Goal: Information Seeking & Learning: Check status

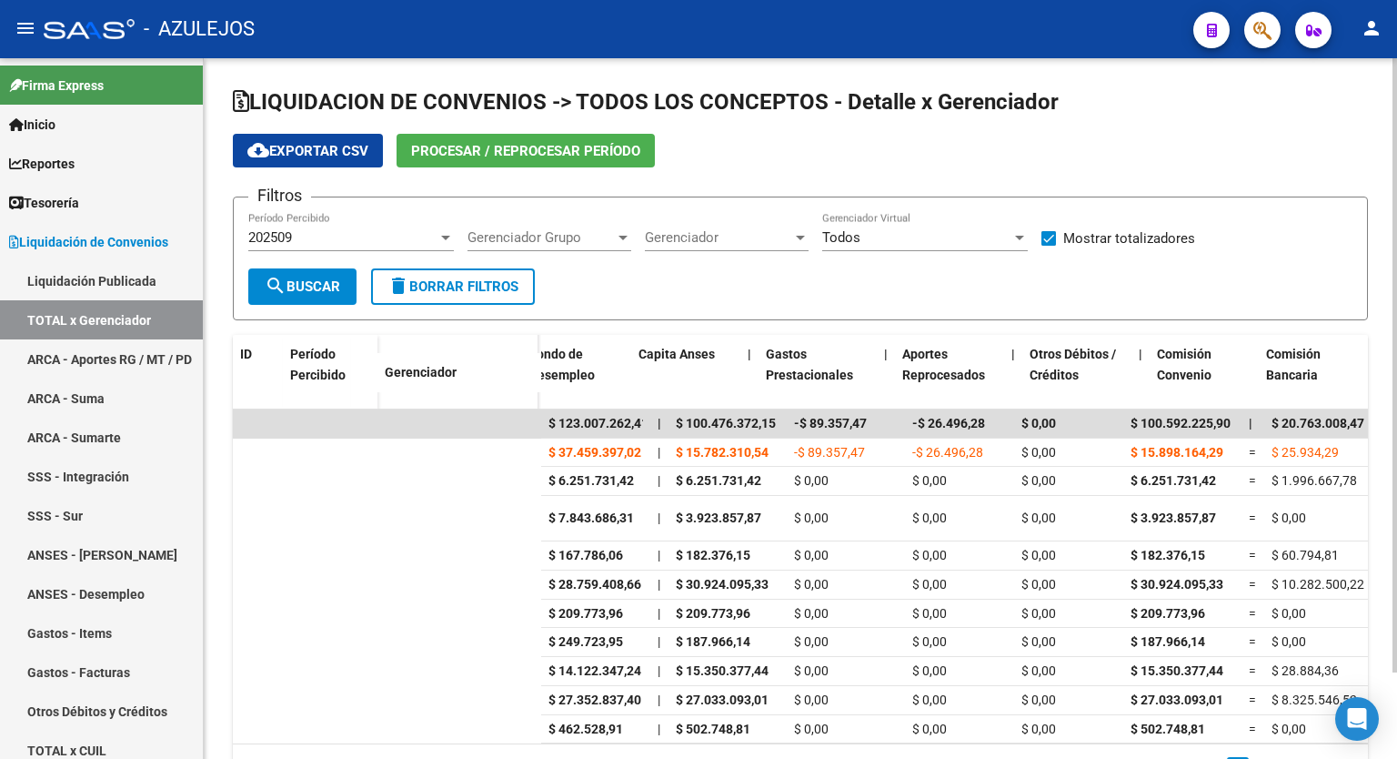
scroll to position [0, 2989]
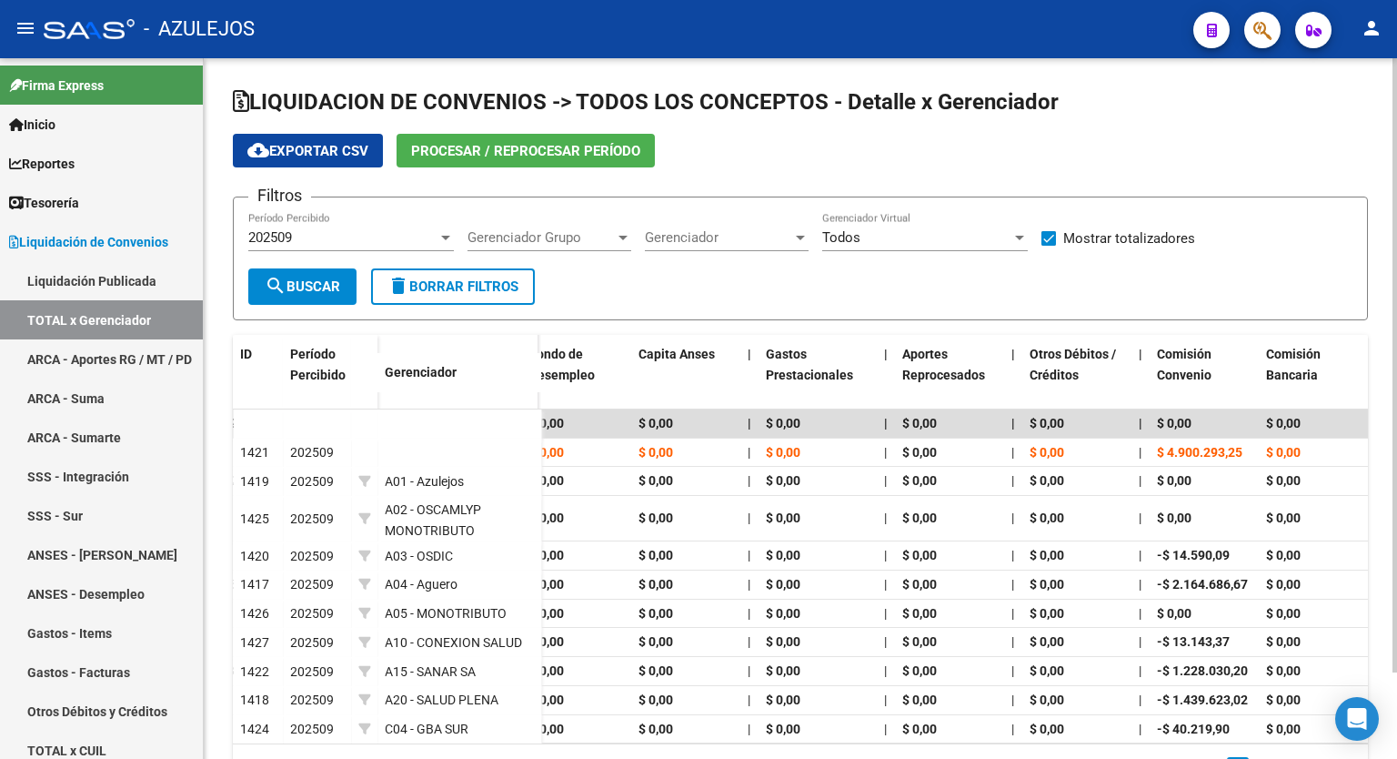
click at [1201, 116] on h1 "LIQUIDACION DE CONVENIOS -> TODOS LOS CONCEPTOS - Detalle x Gerenciador" at bounding box center [800, 103] width 1135 height 32
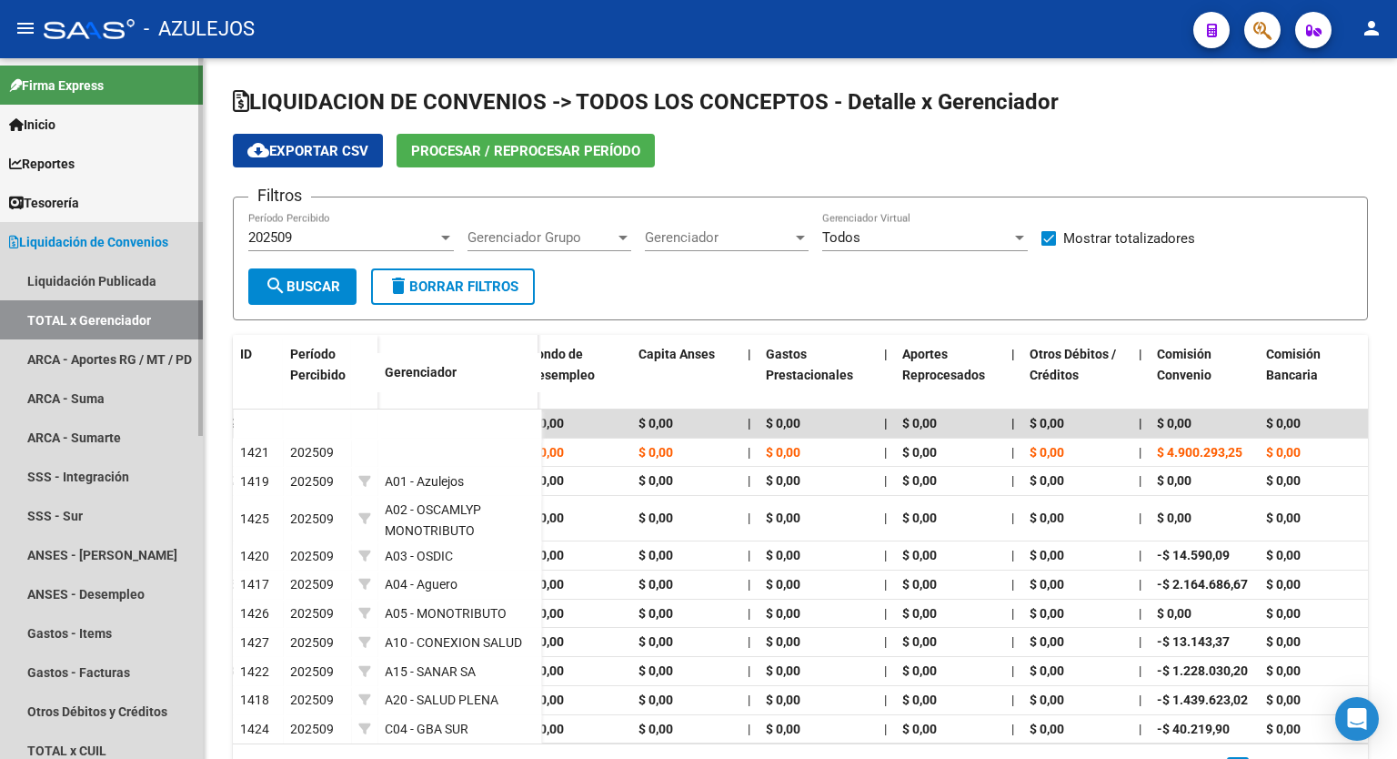
click at [95, 240] on span "Liquidación de Convenios" at bounding box center [88, 242] width 159 height 20
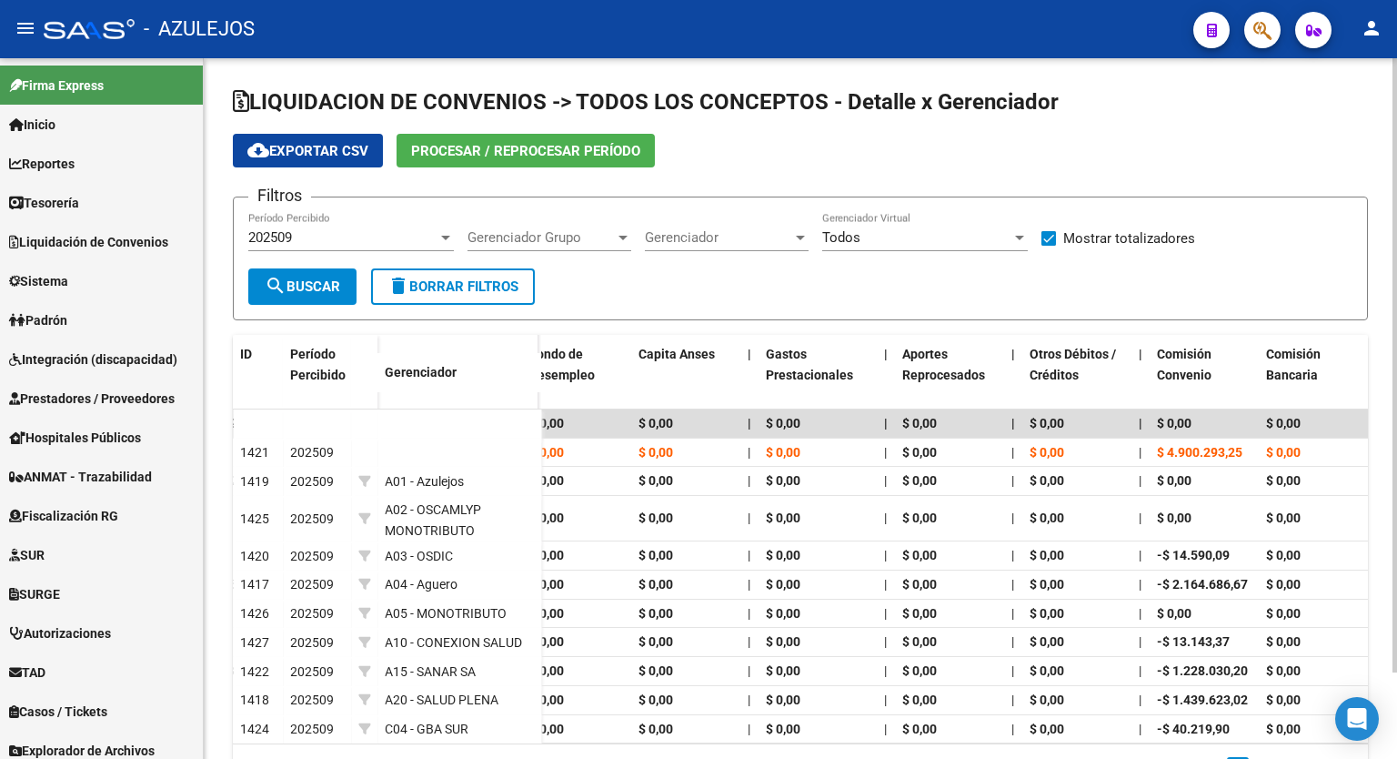
click at [1121, 136] on div "cloud_download Exportar CSV Procesar / Reprocesar período" at bounding box center [800, 151] width 1135 height 34
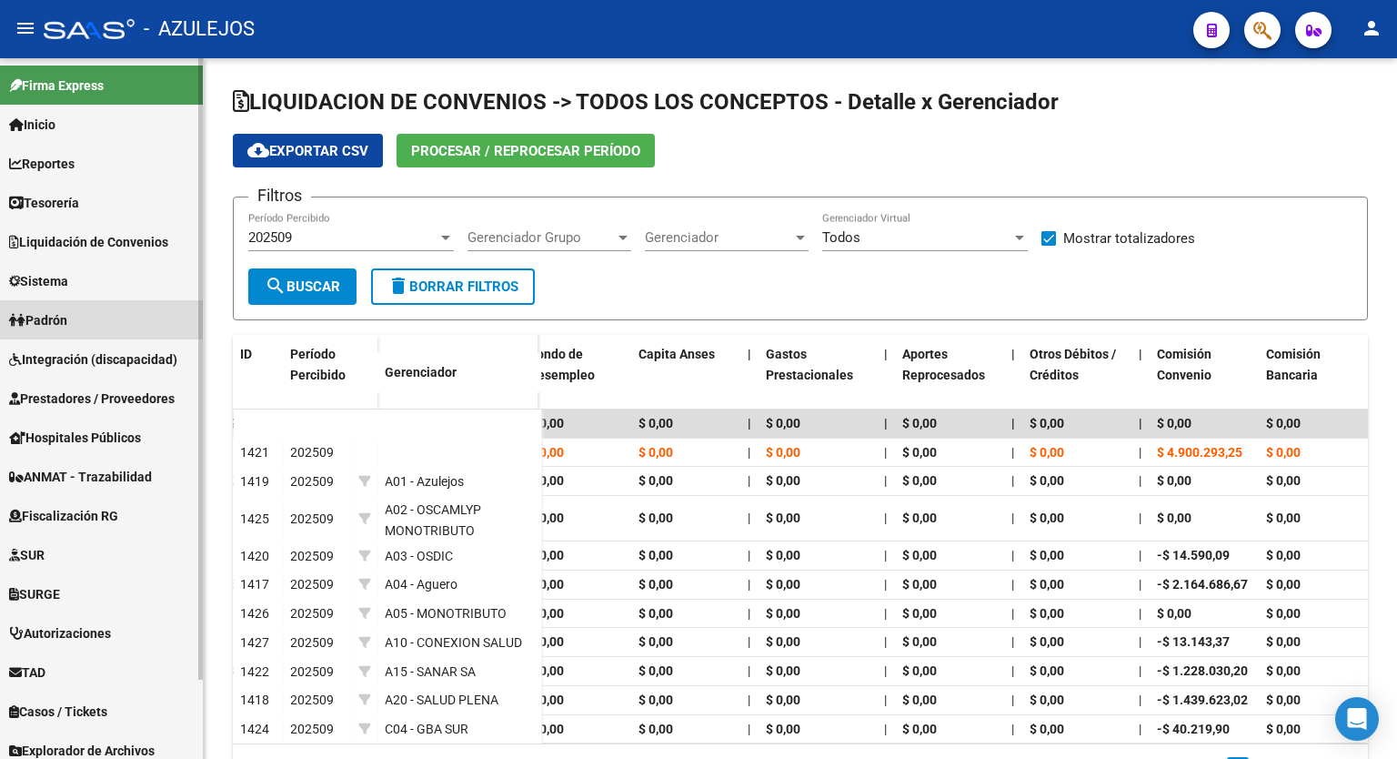
click at [87, 314] on link "Padrón" at bounding box center [101, 319] width 203 height 39
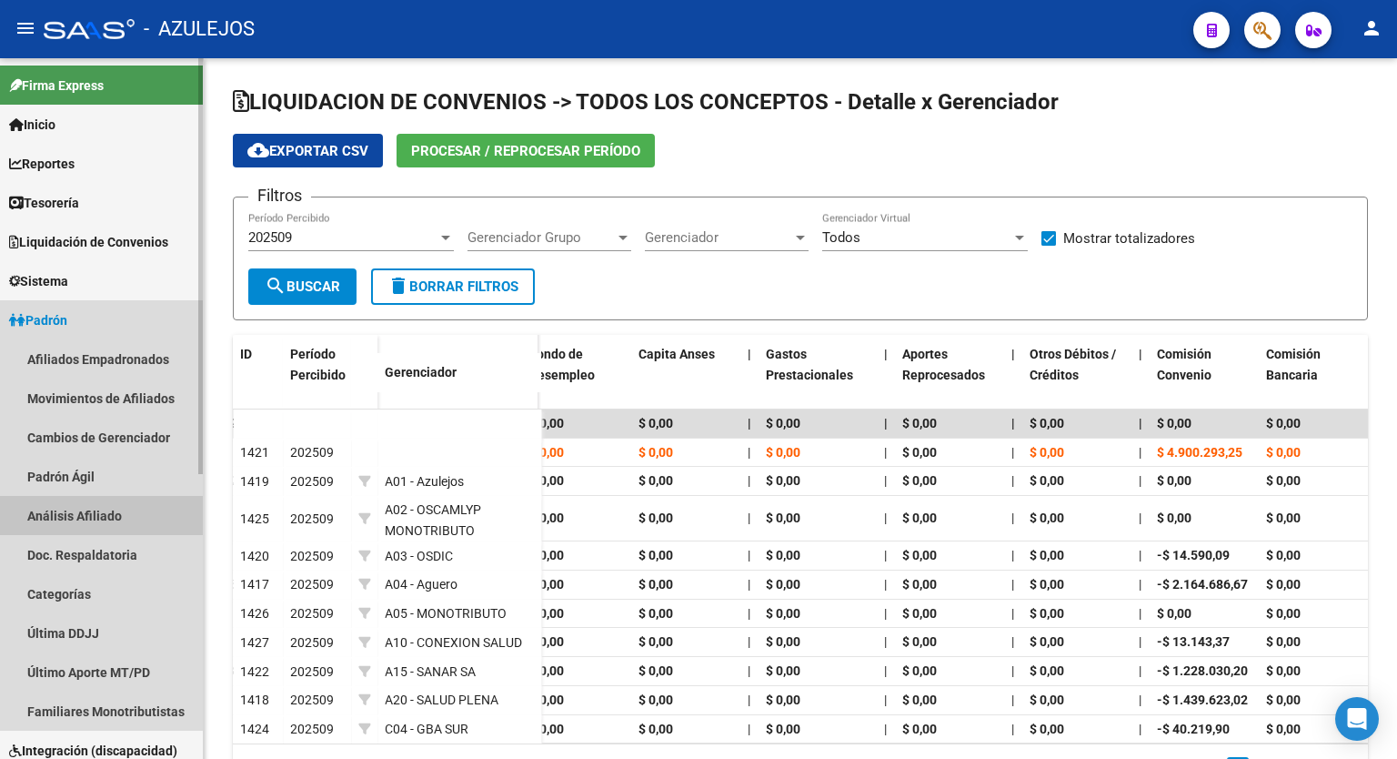
click at [69, 506] on link "Análisis Afiliado" at bounding box center [101, 515] width 203 height 39
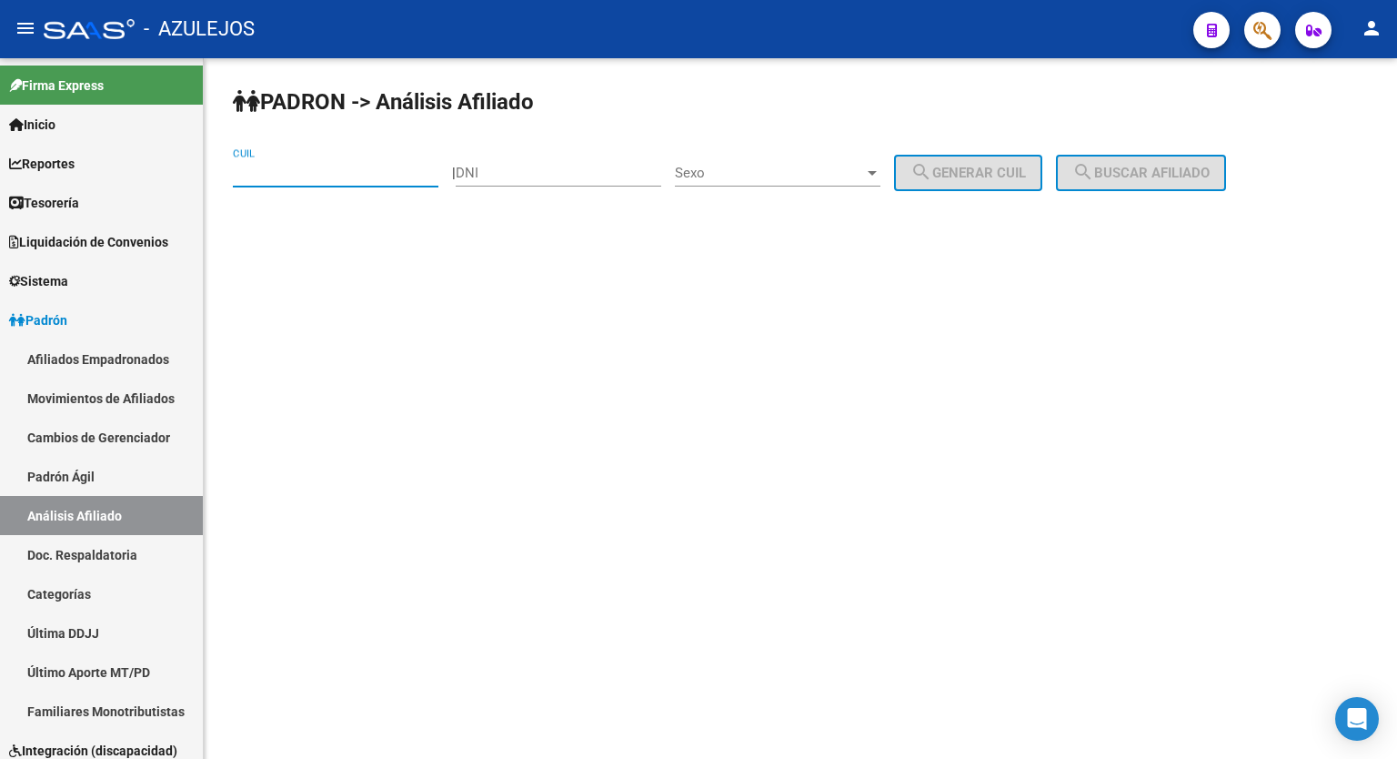
click at [307, 170] on input "CUIL" at bounding box center [336, 173] width 206 height 16
type input "27-32070450-8"
click at [1152, 176] on span "search Buscar afiliado" at bounding box center [1140, 173] width 137 height 16
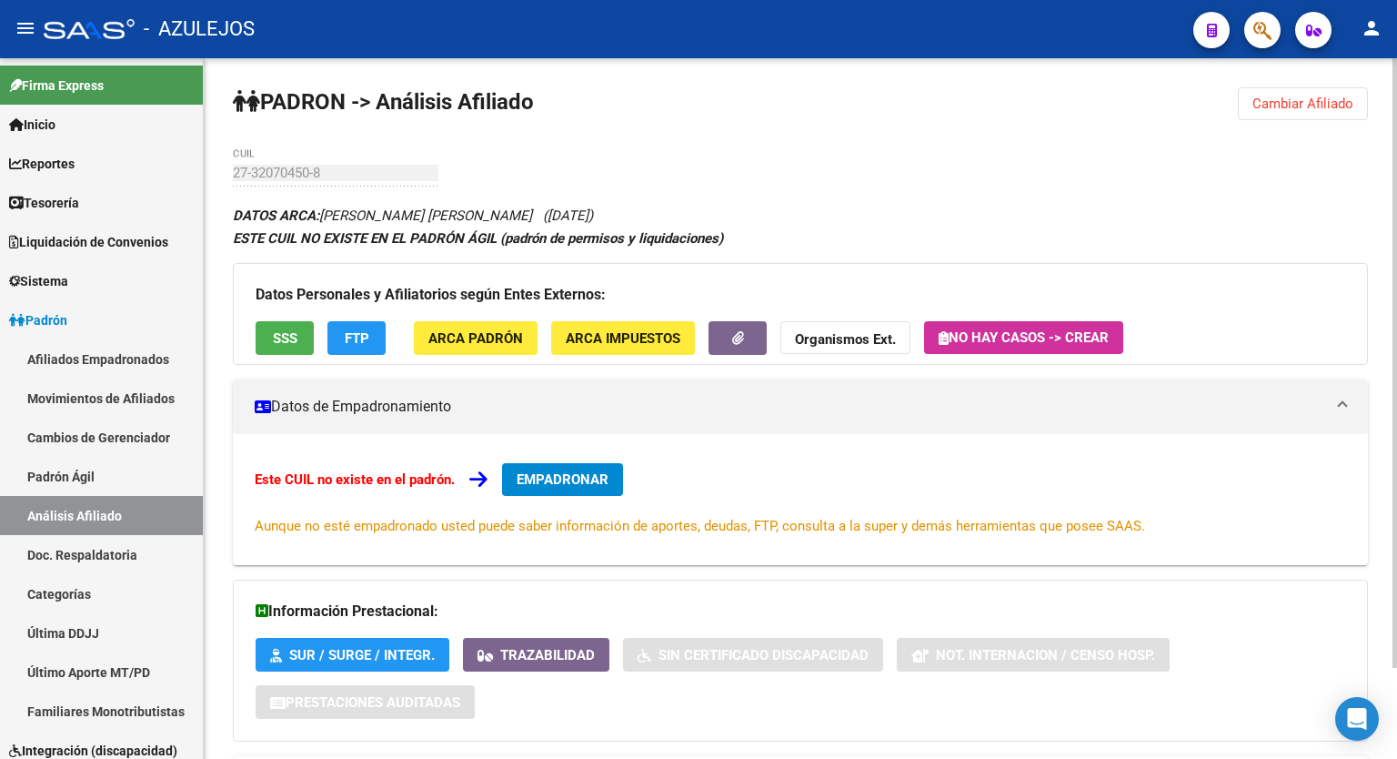
scroll to position [105, 0]
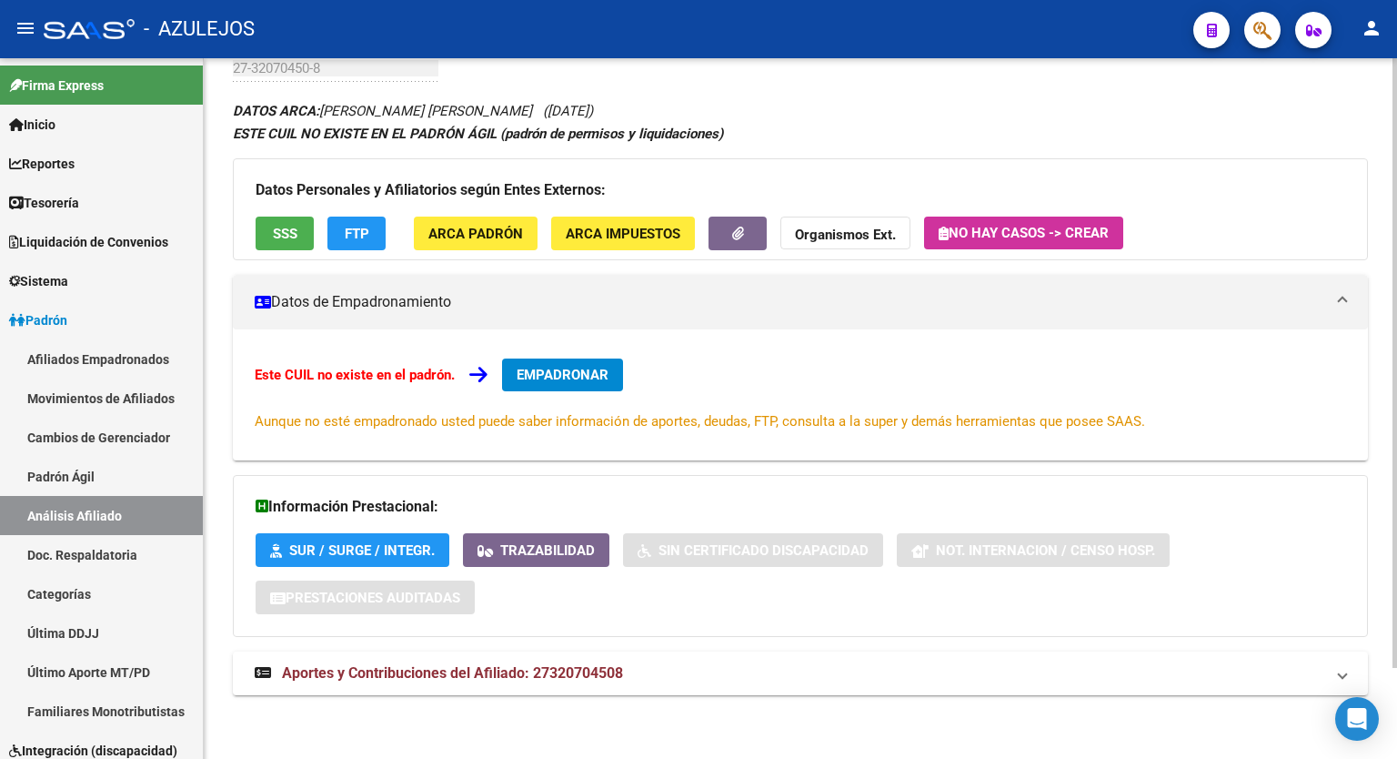
click at [1379, 457] on div "PADRON -> Análisis Afiliado Cambiar Afiliado 27-32070450-8 CUIL DATOS ARCA: SIL…" at bounding box center [803, 356] width 1198 height 805
click at [469, 675] on span "Aportes y Contribuciones del Afiliado: 27320704508" at bounding box center [452, 672] width 341 height 17
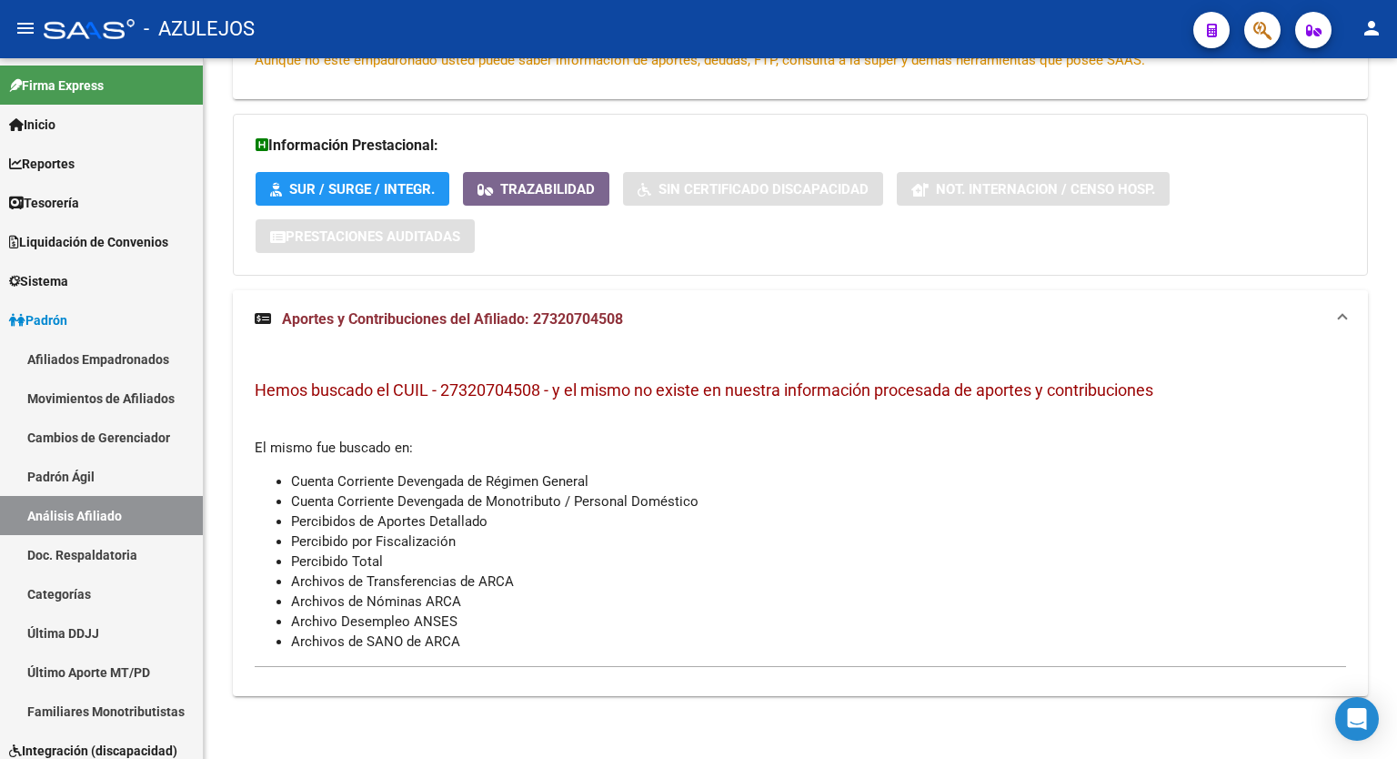
scroll to position [0, 0]
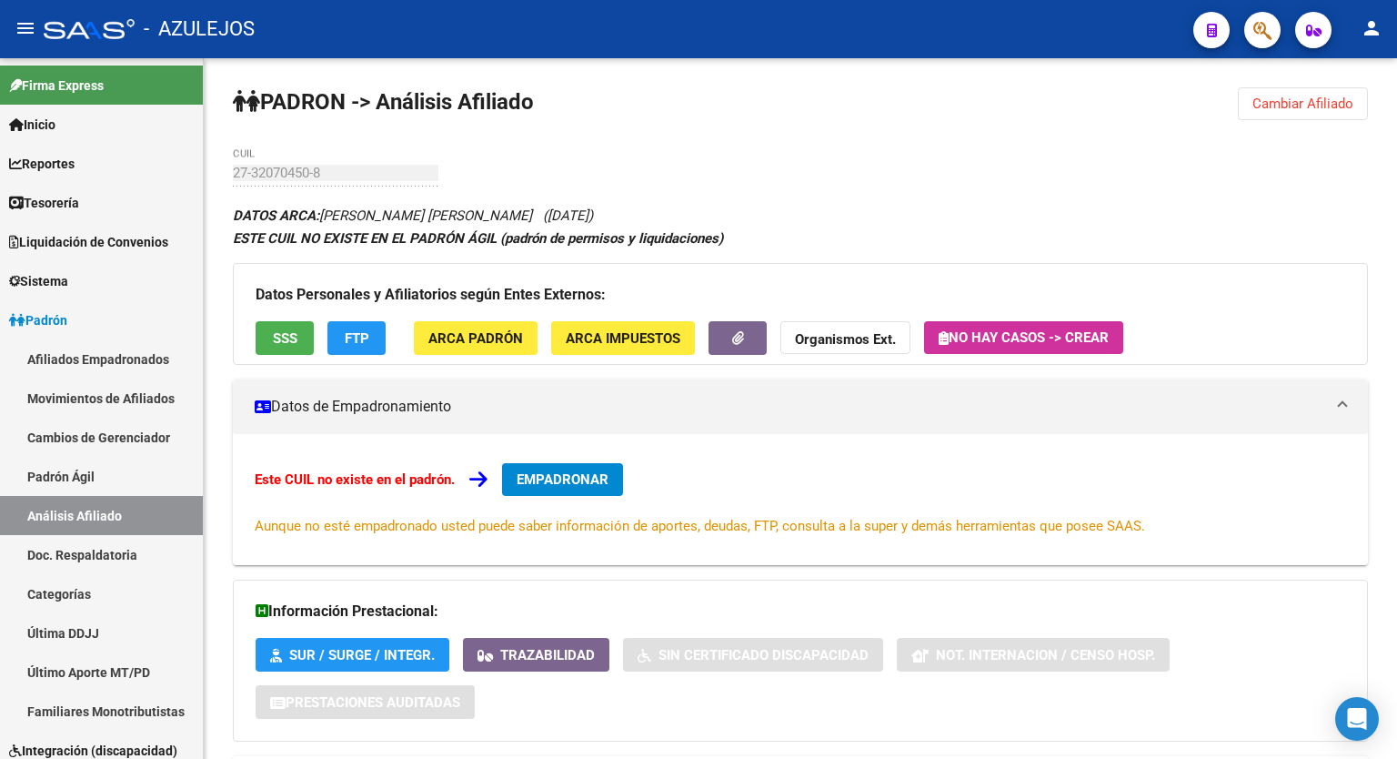
click at [1396, 103] on div at bounding box center [1395, 268] width 5 height 420
click at [360, 325] on button "FTP" at bounding box center [356, 338] width 58 height 34
click at [628, 337] on span "ARCA Impuestos" at bounding box center [623, 338] width 115 height 16
click at [289, 346] on span "SSS" at bounding box center [285, 338] width 25 height 16
click at [284, 331] on span "SSS" at bounding box center [285, 338] width 25 height 16
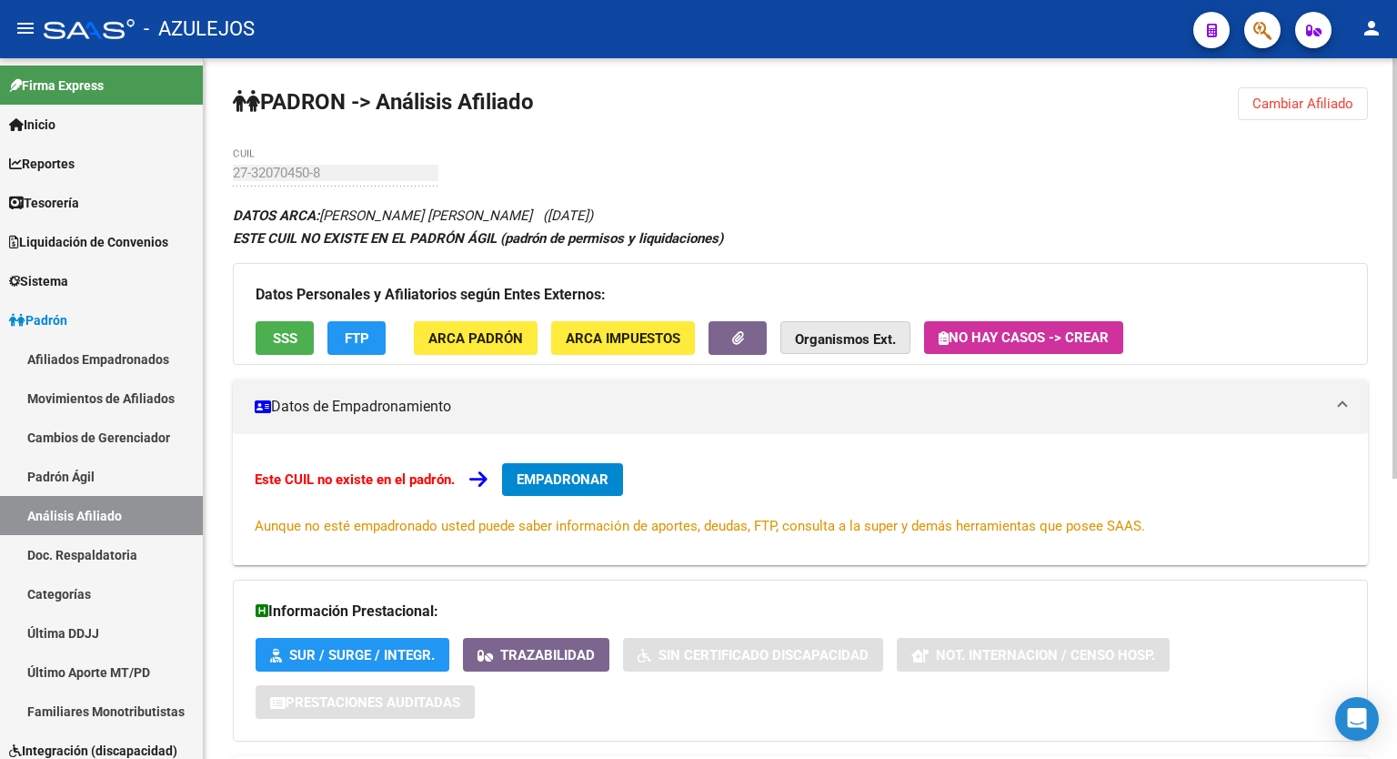
click at [862, 336] on strong "Organismos Ext." at bounding box center [845, 339] width 101 height 16
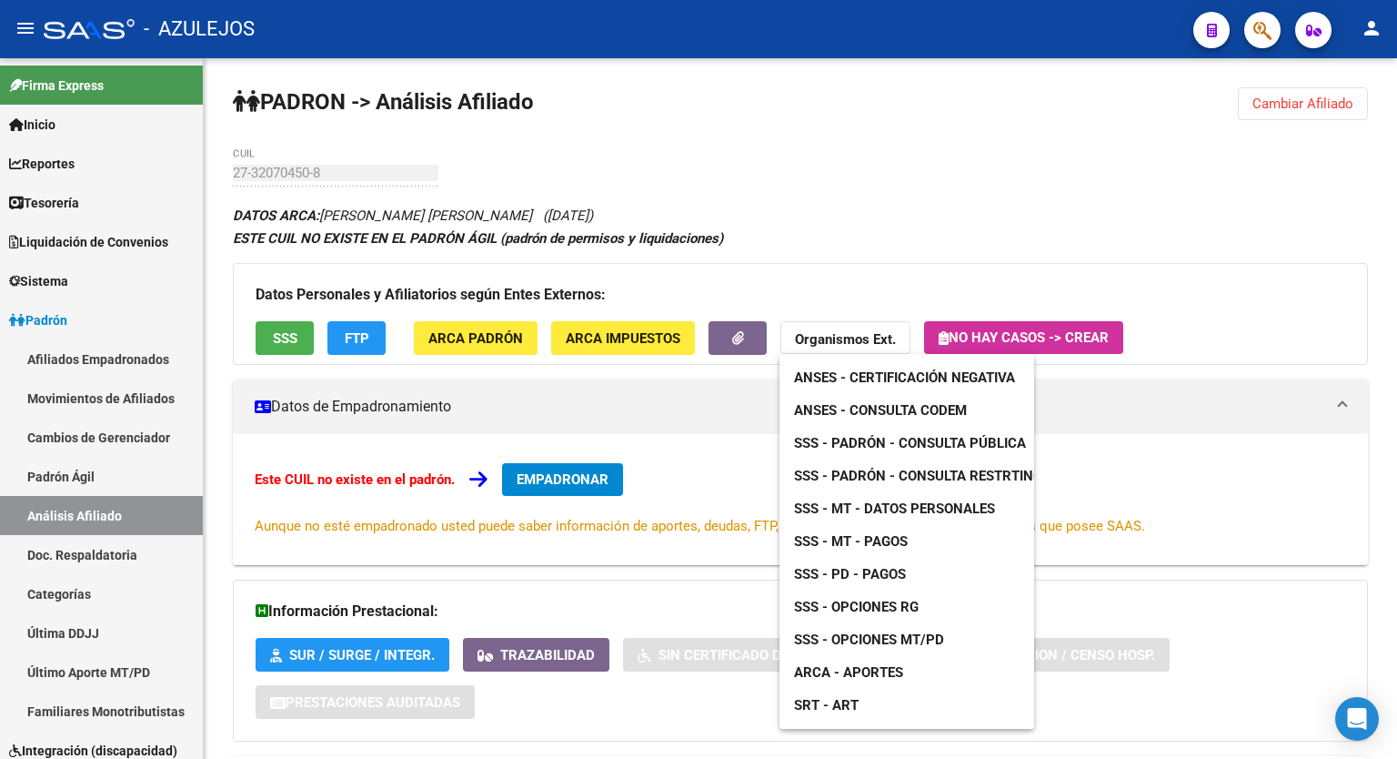
click at [473, 328] on div at bounding box center [698, 379] width 1397 height 759
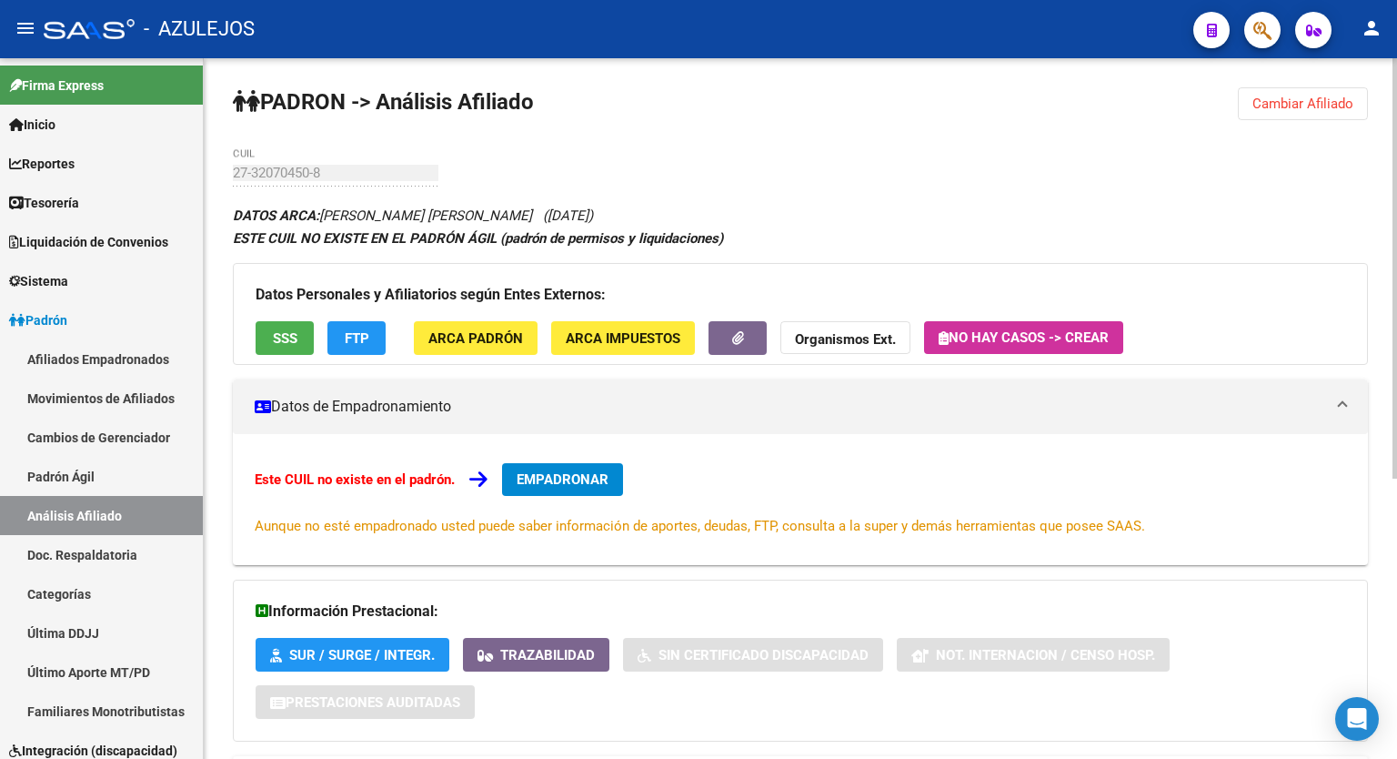
click at [473, 336] on span "ARCA Padrón" at bounding box center [475, 338] width 95 height 16
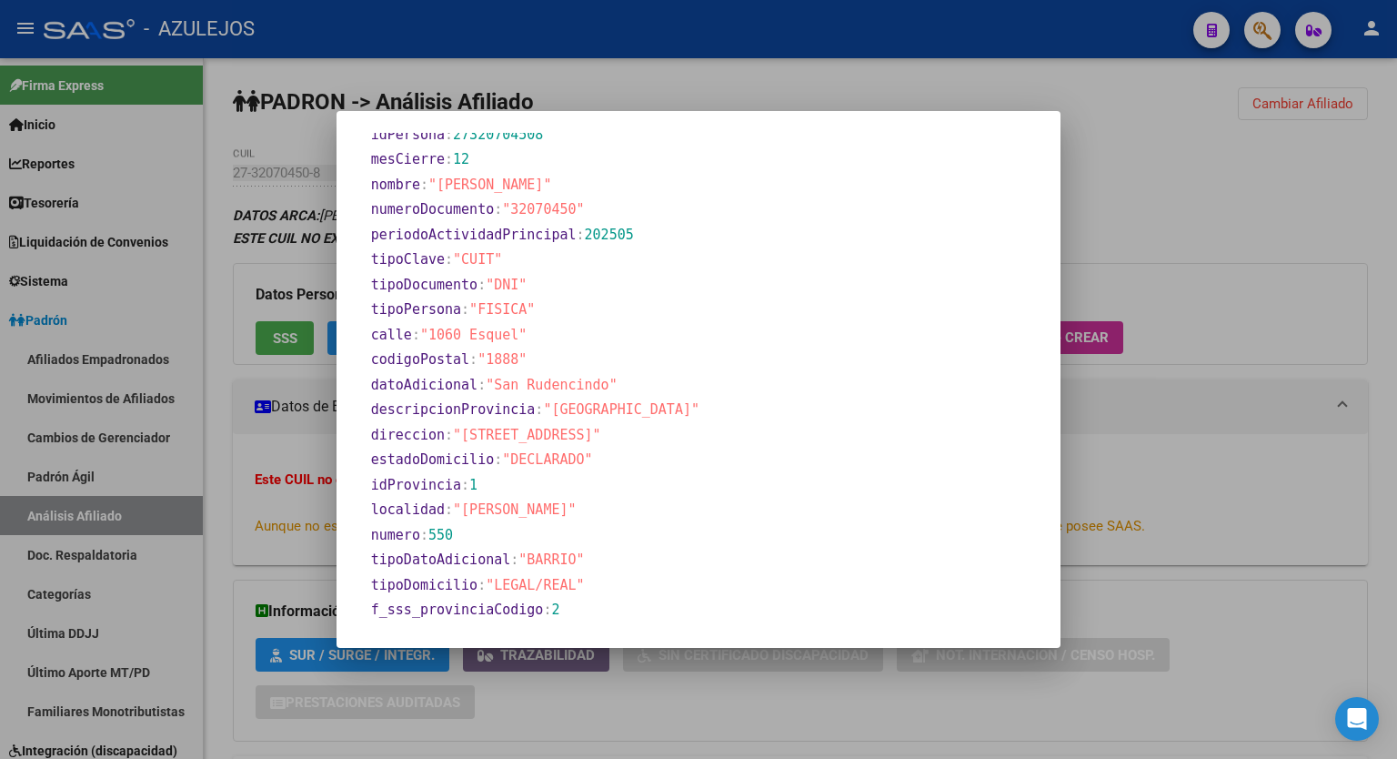
scroll to position [850, 0]
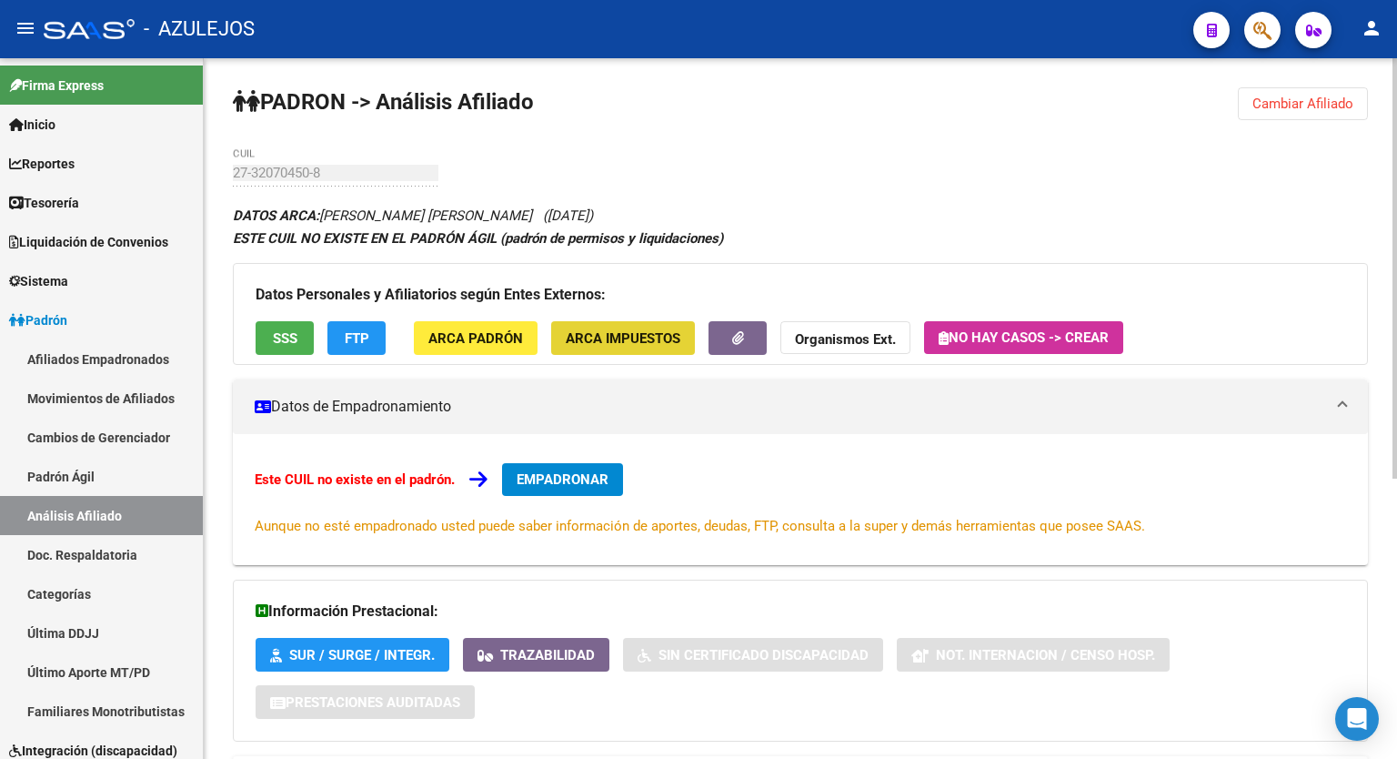
click at [640, 337] on span "ARCA Impuestos" at bounding box center [623, 338] width 115 height 16
click at [840, 340] on strong "Organismos Ext." at bounding box center [845, 339] width 101 height 16
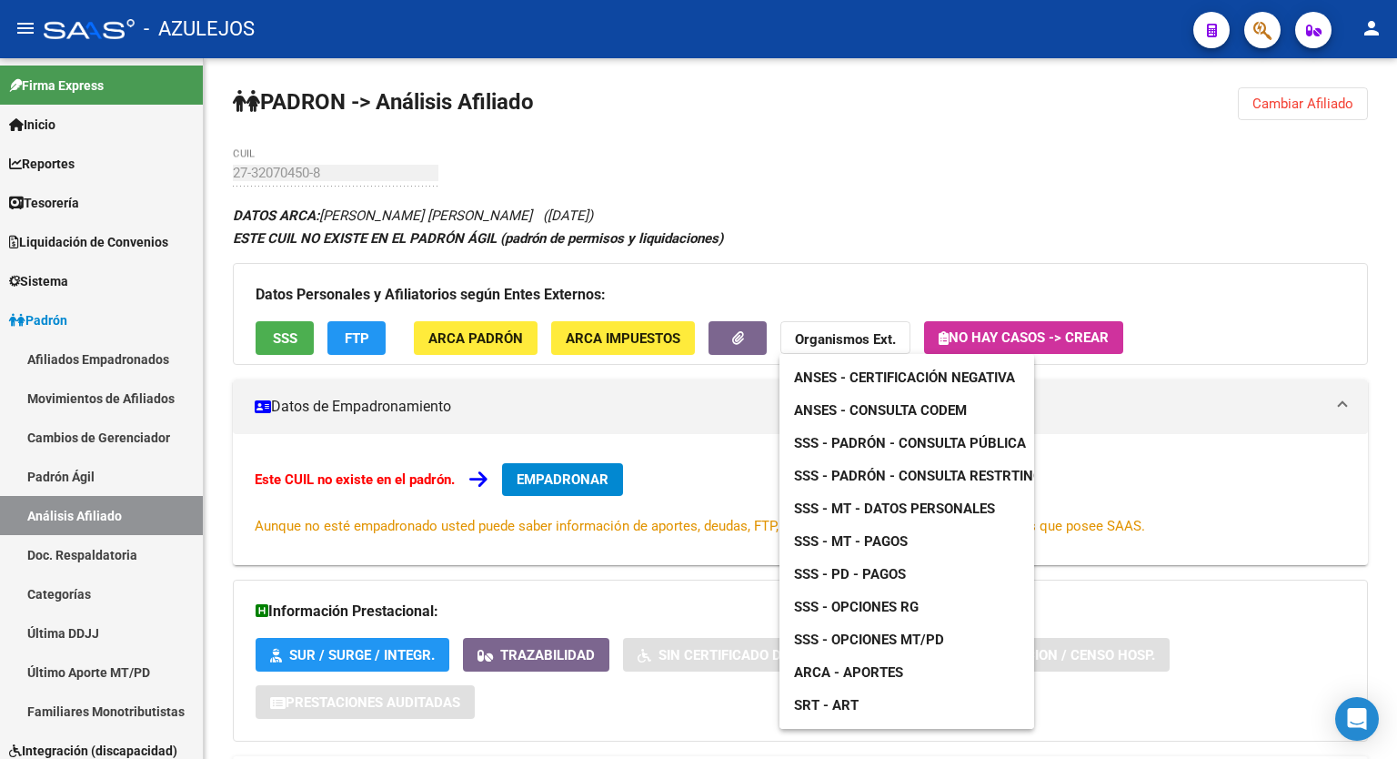
click at [859, 633] on span "SSS - Opciones MT/PD" at bounding box center [869, 639] width 150 height 16
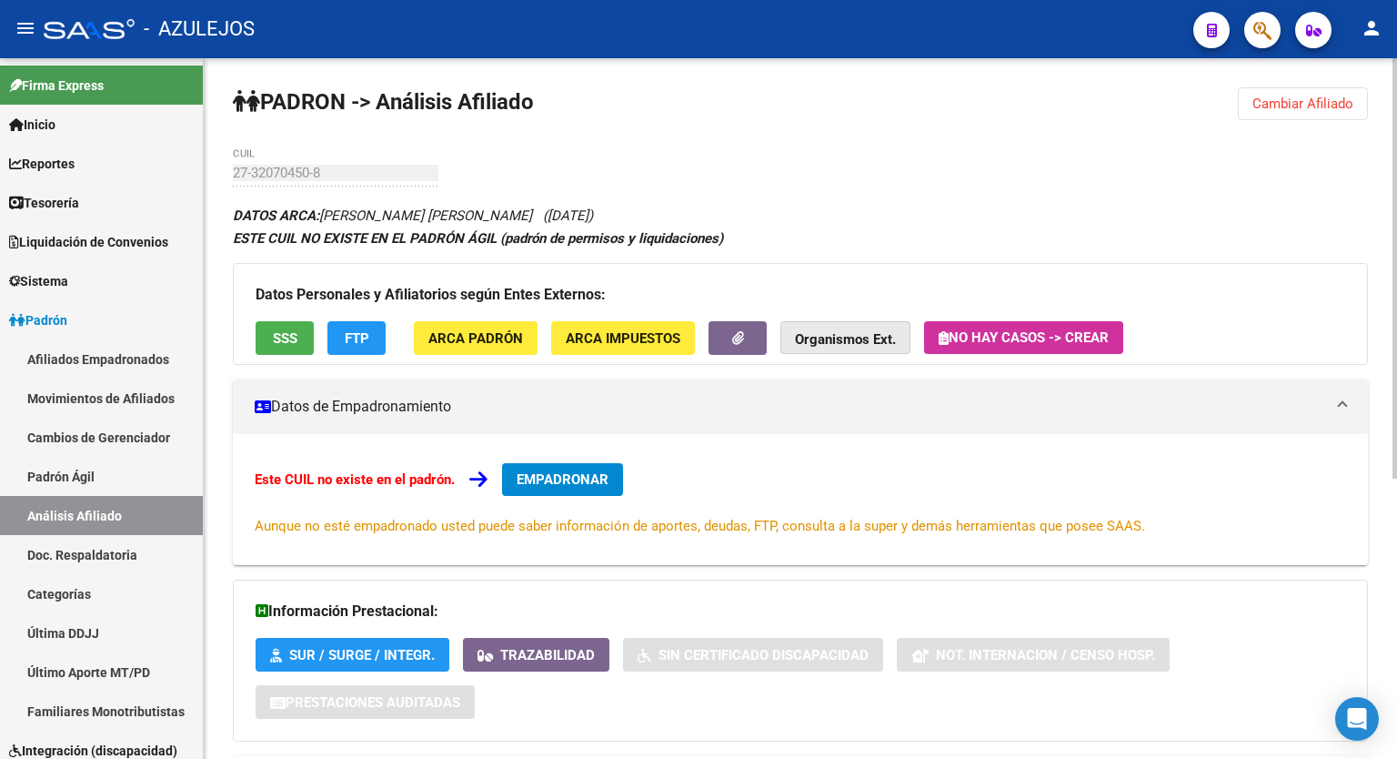
click at [857, 331] on strong "Organismos Ext." at bounding box center [845, 339] width 101 height 16
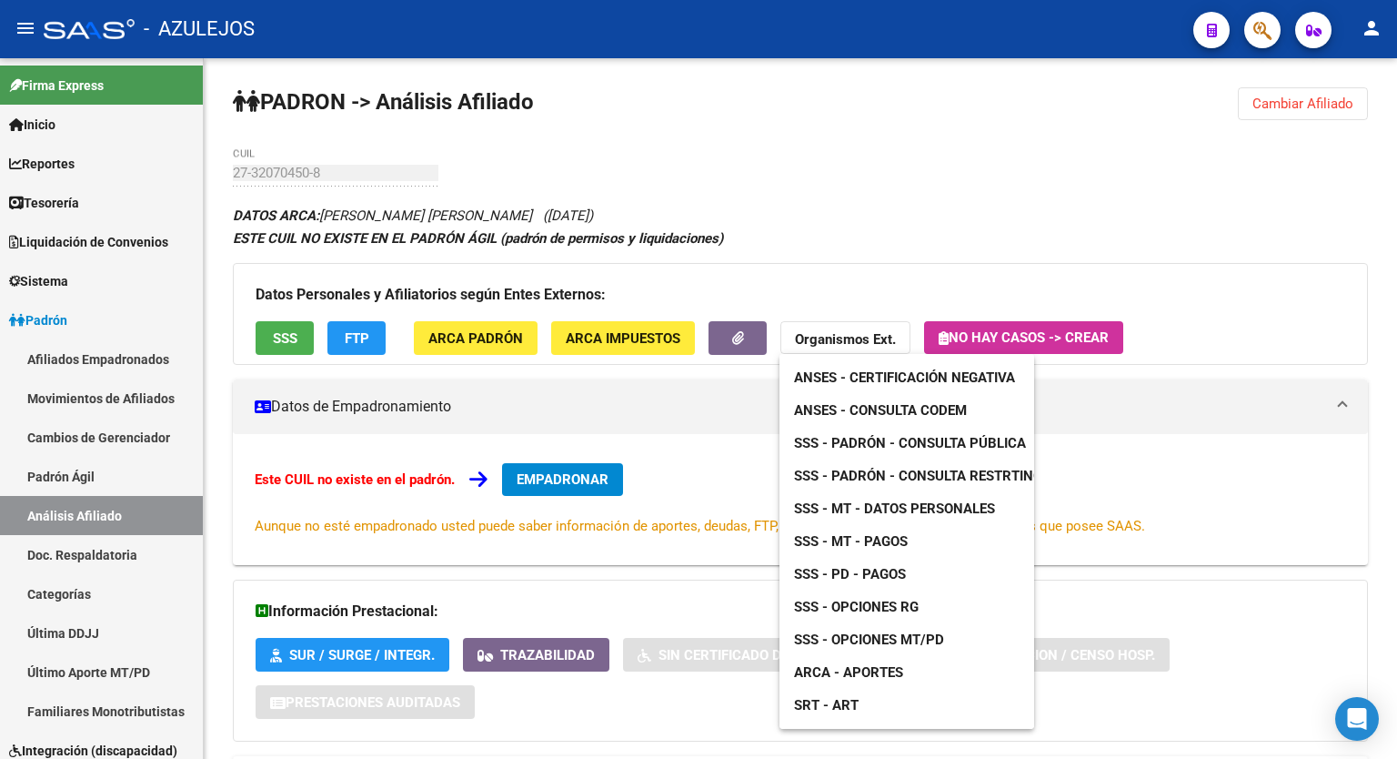
click at [924, 413] on span "ANSES - Consulta CODEM" at bounding box center [880, 410] width 173 height 16
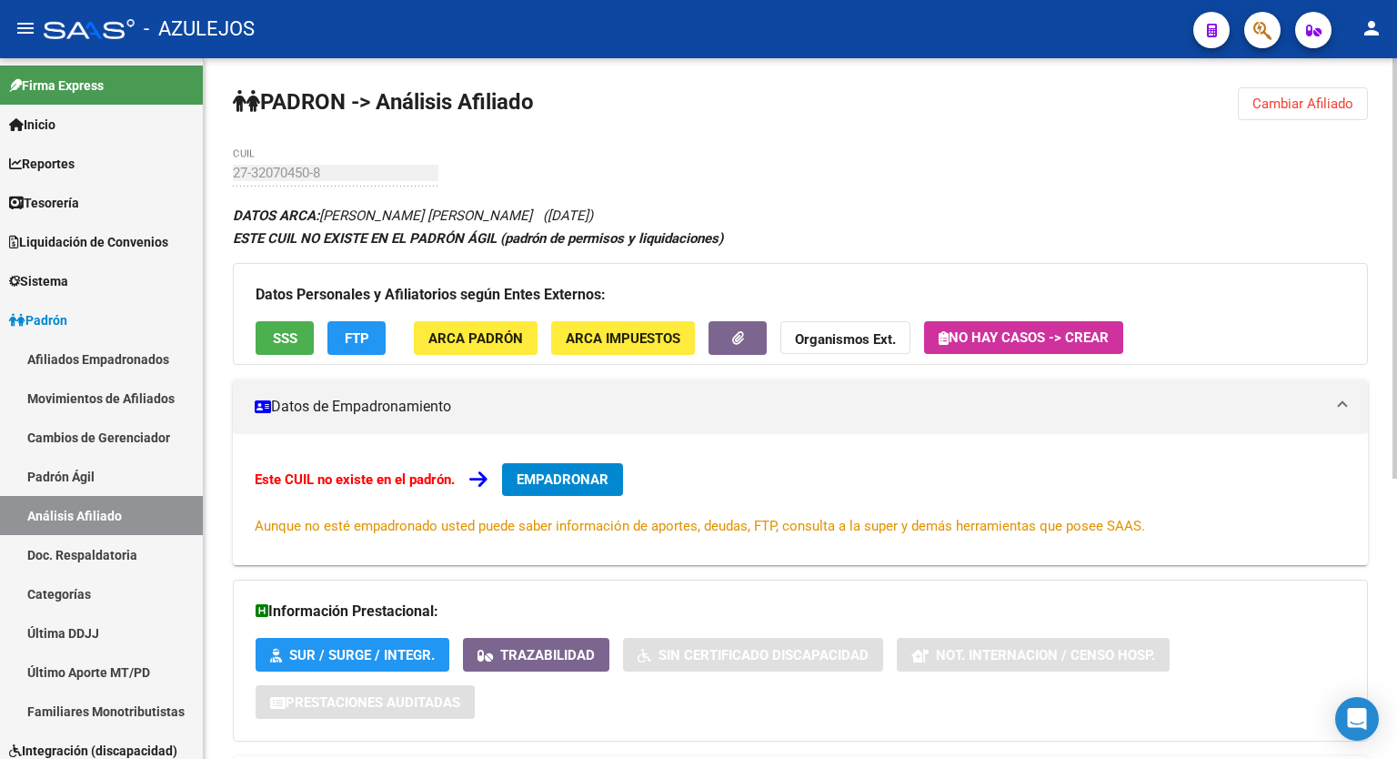
click at [830, 125] on div "PADRON -> Análisis Afiliado Cambiar Afiliado 27-32070450-8 CUIL DATOS ARCA: SIL…" at bounding box center [800, 641] width 1193 height 1167
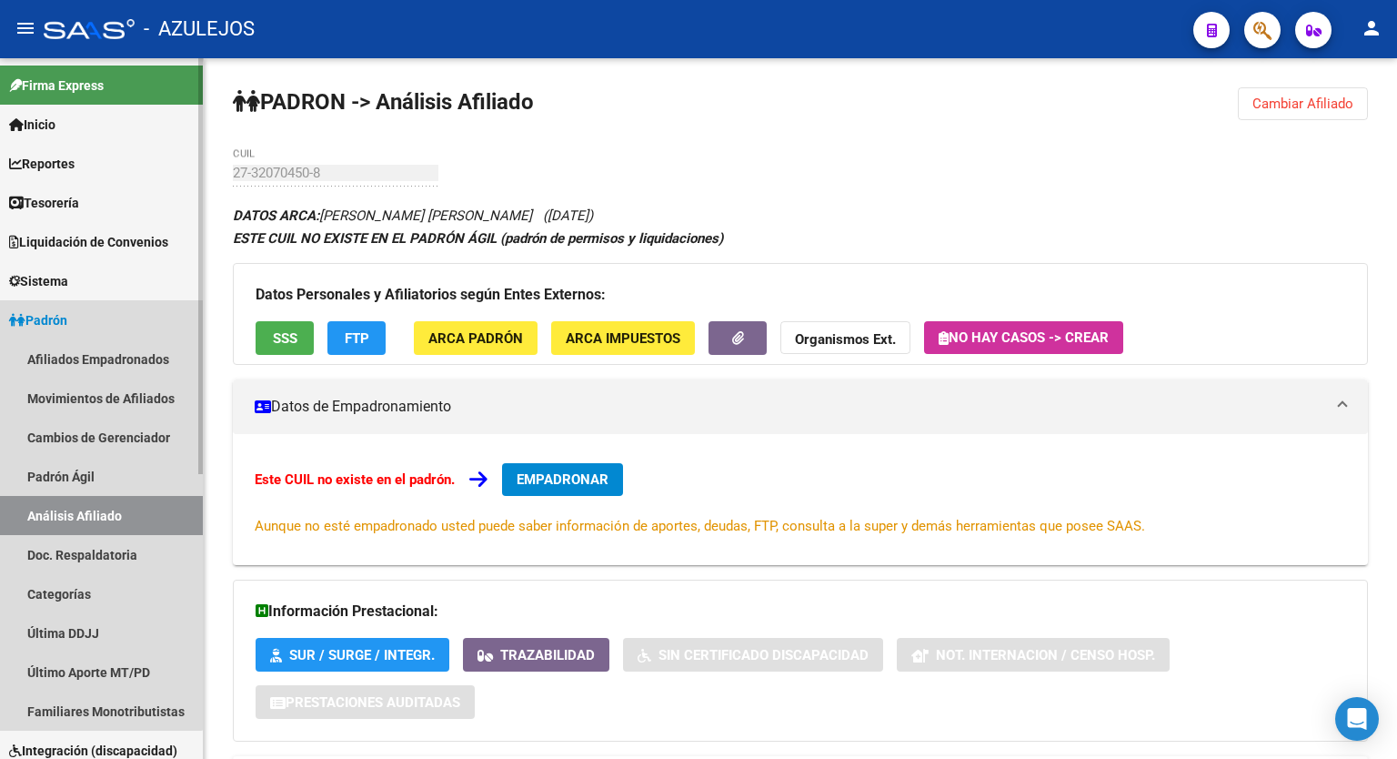
click at [53, 322] on span "Padrón" at bounding box center [38, 320] width 58 height 20
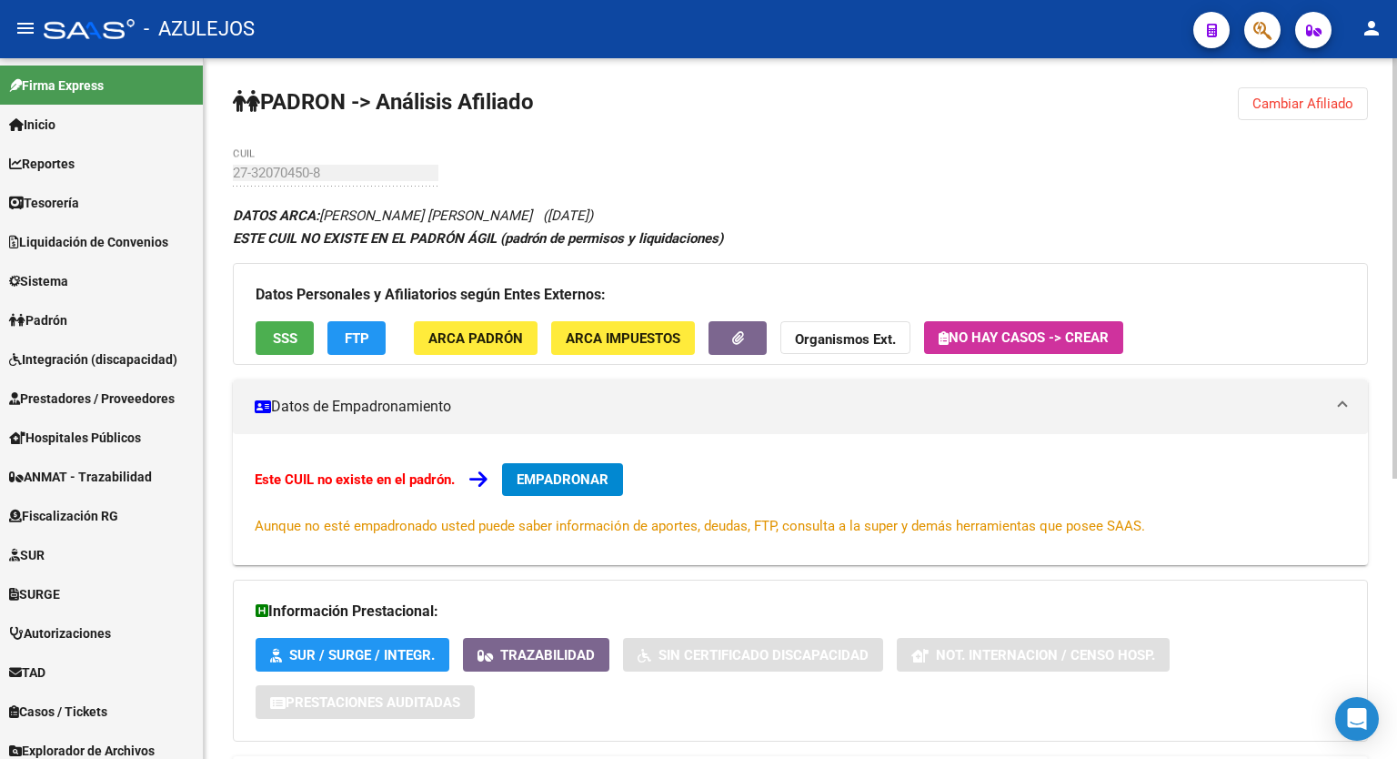
click at [1121, 204] on div "DATOS ARCA: SILVERA ELISA JAQUELINE (01/06/1986) ESTE CUIL NO EXISTE EN EL PADR…" at bounding box center [800, 693] width 1135 height 978
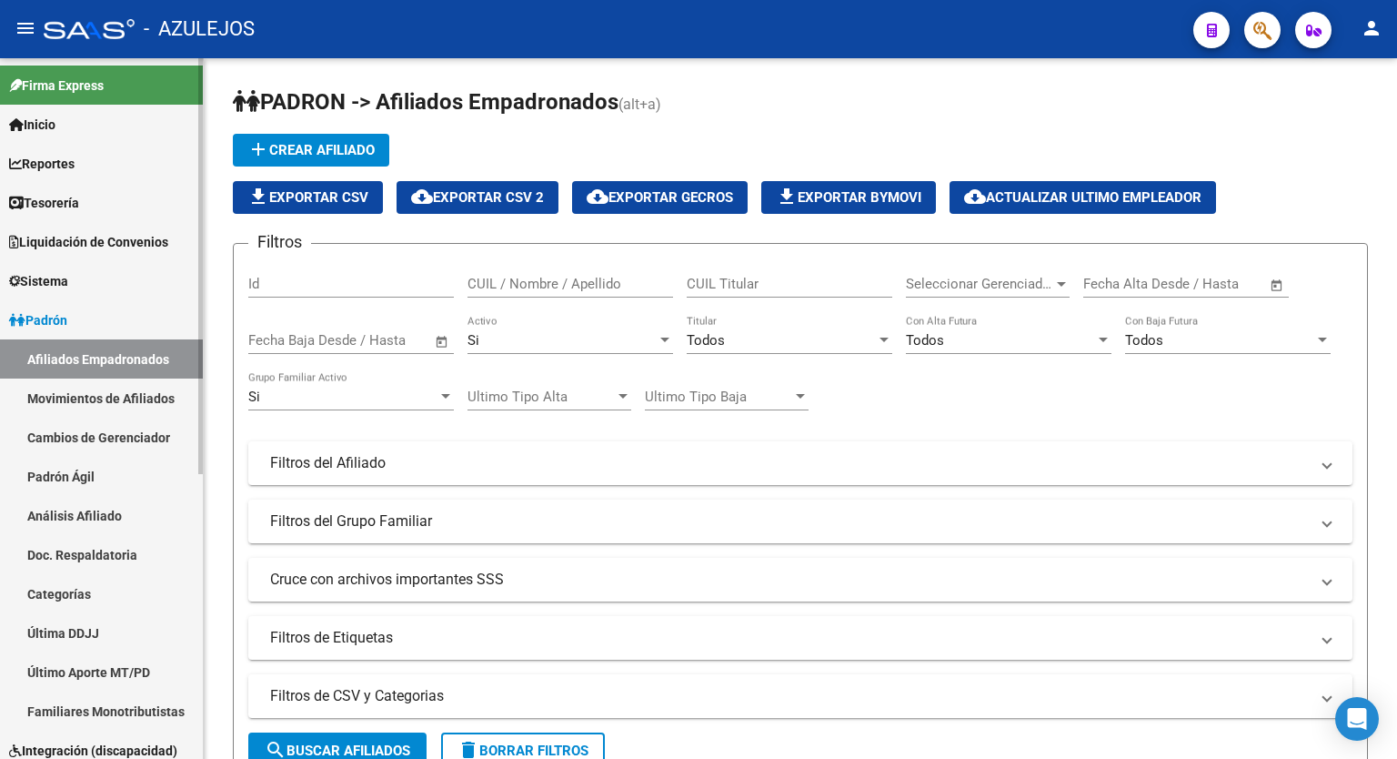
click at [87, 316] on link "Padrón" at bounding box center [101, 319] width 203 height 39
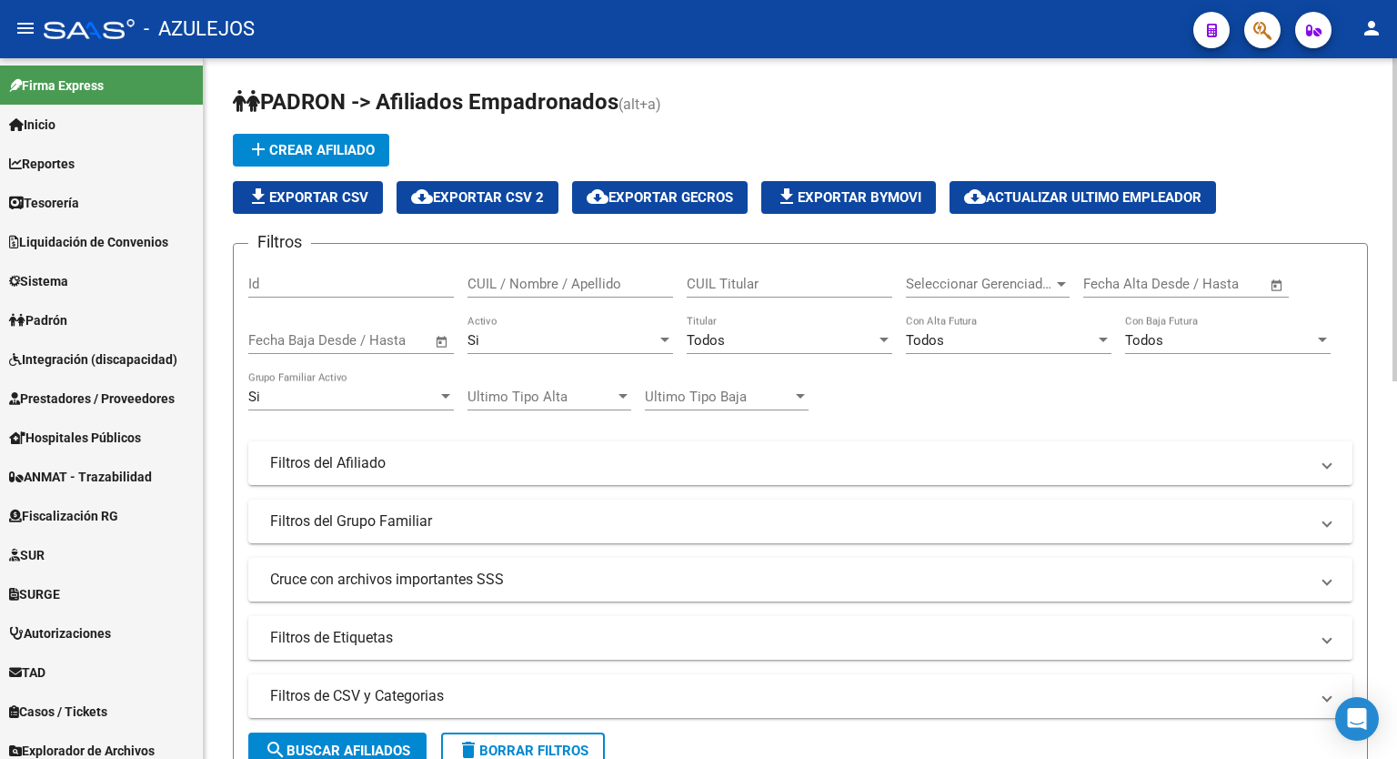
click at [981, 102] on h1 "PADRON -> Afiliados Empadronados (alt+a)" at bounding box center [800, 103] width 1135 height 32
